Goal: Information Seeking & Learning: Learn about a topic

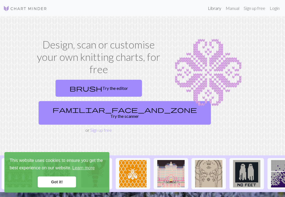
click at [213, 9] on link "Library" at bounding box center [215, 8] width 18 height 11
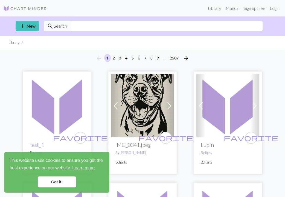
click at [140, 90] on img at bounding box center [142, 105] width 63 height 63
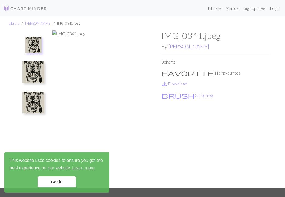
click at [33, 75] on img at bounding box center [33, 72] width 22 height 22
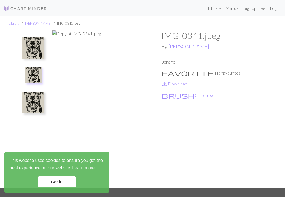
click at [34, 52] on img at bounding box center [33, 48] width 22 height 22
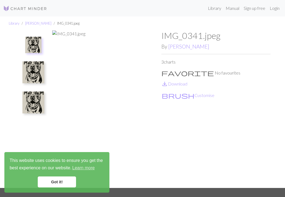
click at [36, 92] on img at bounding box center [33, 102] width 22 height 22
click at [107, 111] on img at bounding box center [106, 108] width 109 height 157
click at [61, 182] on link "Got it!" at bounding box center [57, 181] width 38 height 11
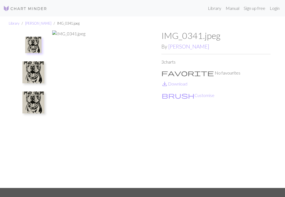
click at [37, 71] on img at bounding box center [33, 72] width 22 height 22
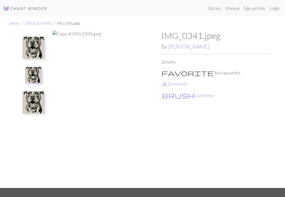
click at [33, 45] on img at bounding box center [33, 48] width 22 height 22
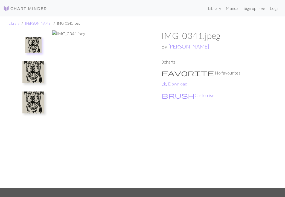
click at [108, 109] on img at bounding box center [106, 108] width 109 height 157
click at [33, 74] on img at bounding box center [33, 72] width 22 height 22
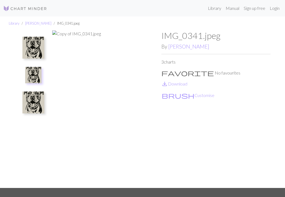
click at [33, 42] on img at bounding box center [33, 48] width 22 height 22
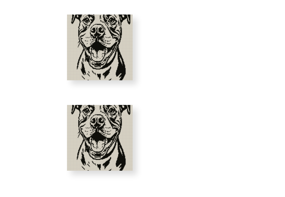
click at [35, 61] on img at bounding box center [33, 72] width 22 height 22
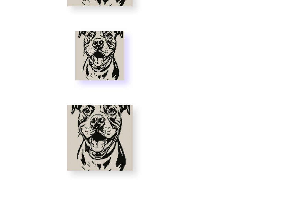
click at [33, 91] on img at bounding box center [33, 102] width 22 height 22
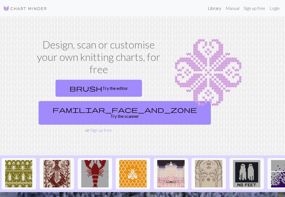
click at [219, 8] on link "Library" at bounding box center [215, 8] width 18 height 11
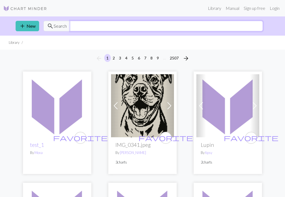
click at [194, 25] on input "text" at bounding box center [166, 26] width 193 height 10
type input "b"
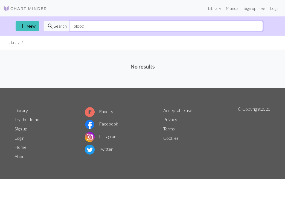
type input "blood"
